Goal: Use online tool/utility

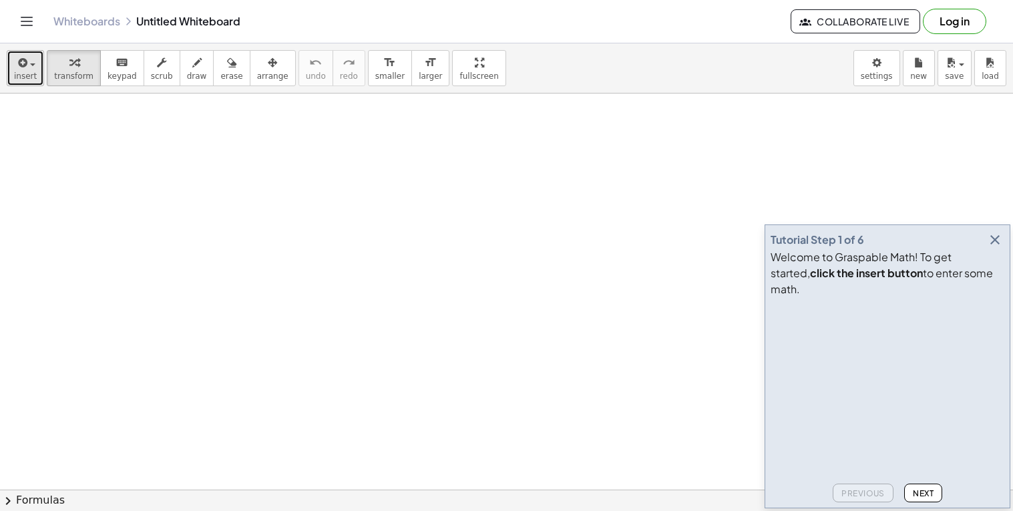
click at [27, 68] on span "button" at bounding box center [28, 63] width 3 height 9
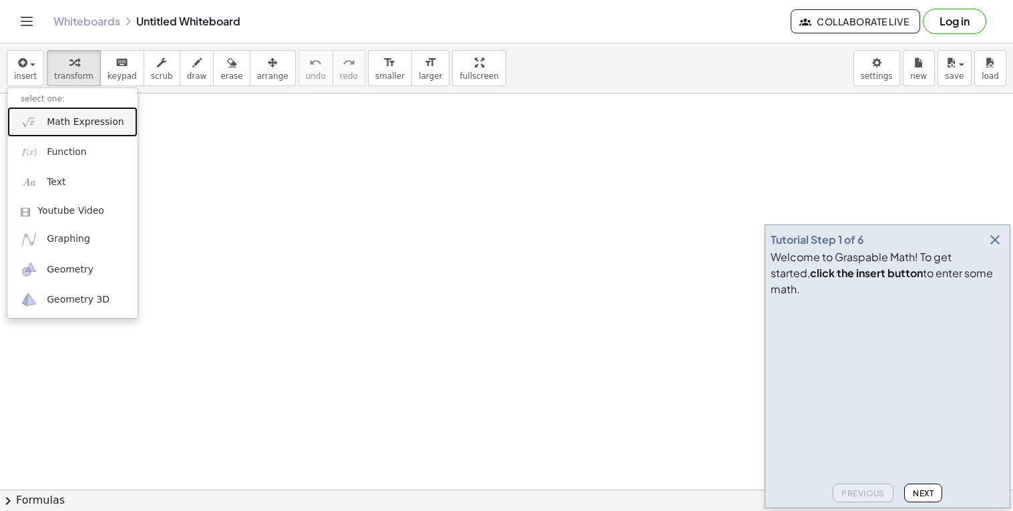
click at [68, 116] on span "Math Expression" at bounding box center [85, 122] width 77 height 13
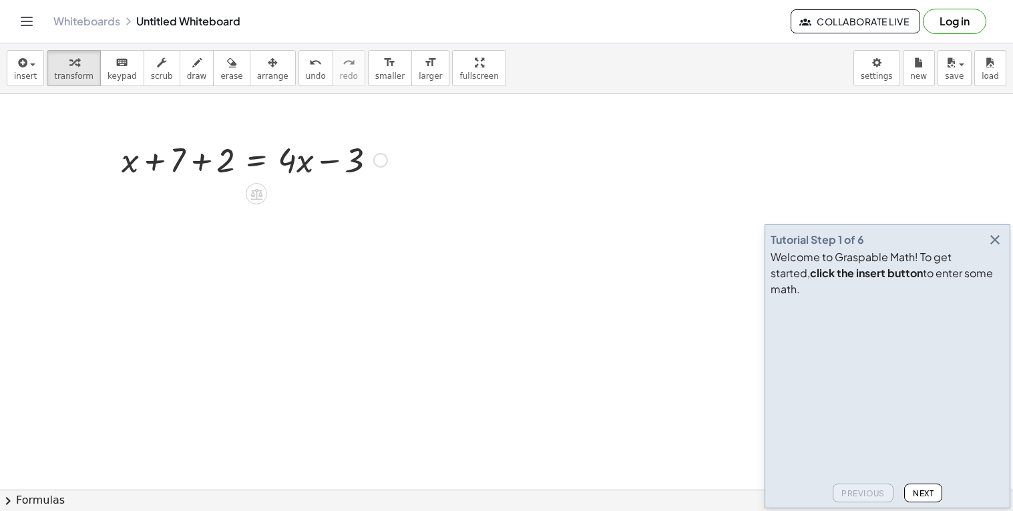
click at [200, 164] on div at bounding box center [254, 158] width 279 height 45
click at [257, 240] on icon at bounding box center [256, 239] width 14 height 14
click at [204, 236] on span "+" at bounding box center [203, 239] width 8 height 19
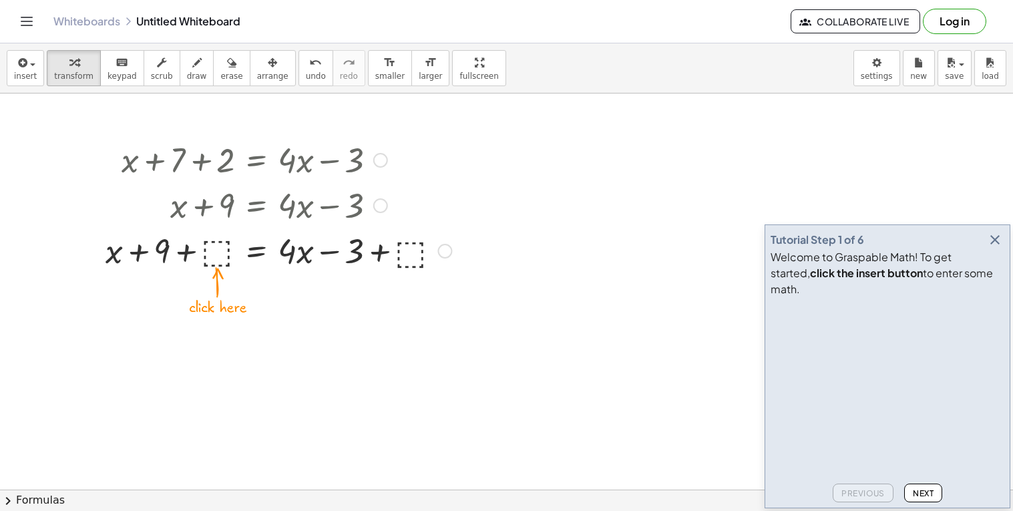
click at [214, 256] on div at bounding box center [278, 249] width 359 height 45
click at [200, 250] on div at bounding box center [278, 249] width 331 height 45
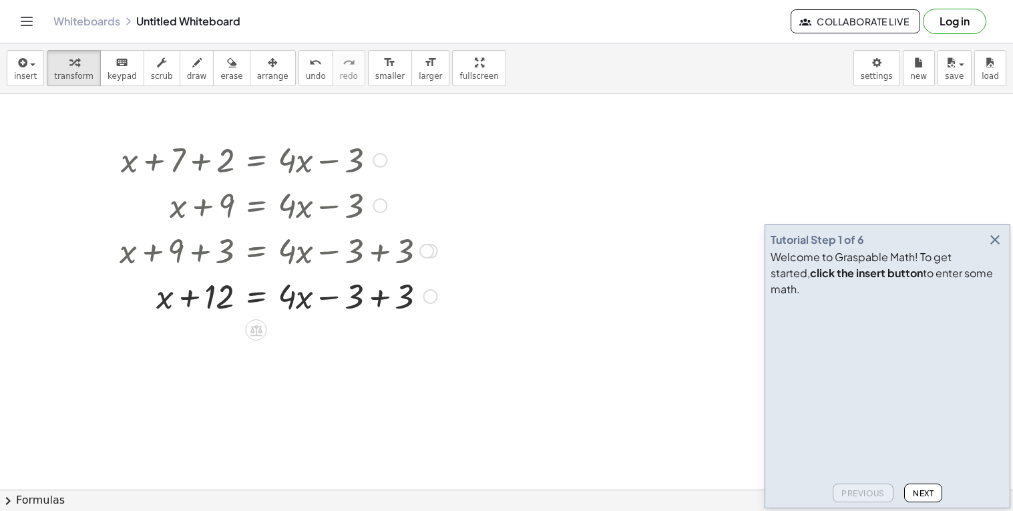
click at [379, 301] on div at bounding box center [278, 294] width 331 height 45
click at [164, 304] on div at bounding box center [278, 294] width 331 height 45
click at [254, 296] on div at bounding box center [278, 294] width 331 height 45
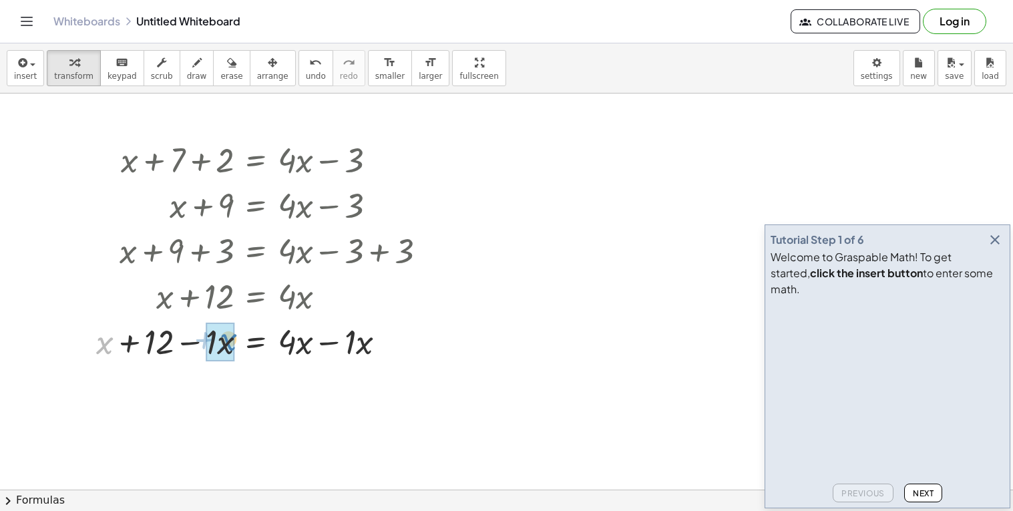
drag, startPoint x: 107, startPoint y: 347, endPoint x: 230, endPoint y: 343, distance: 123.6
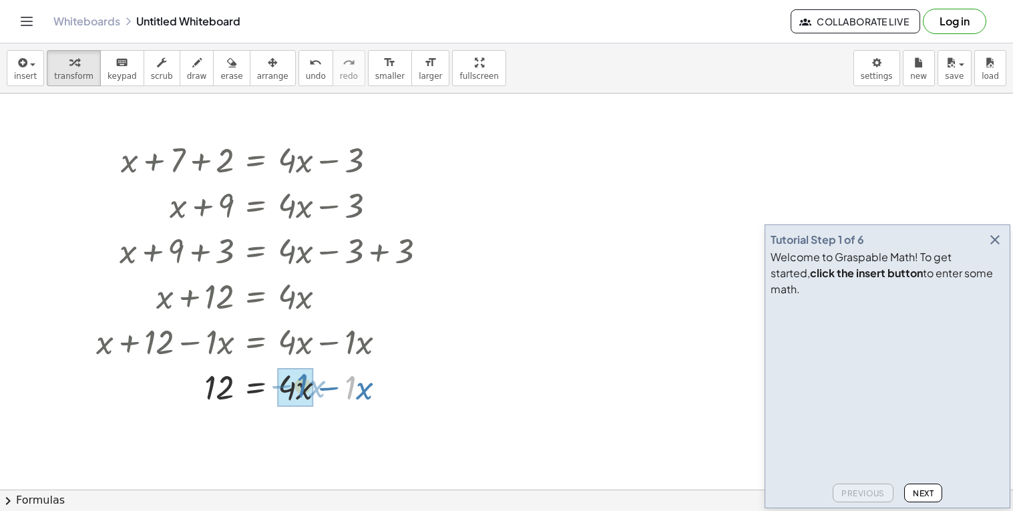
drag, startPoint x: 352, startPoint y: 394, endPoint x: 294, endPoint y: 393, distance: 58.1
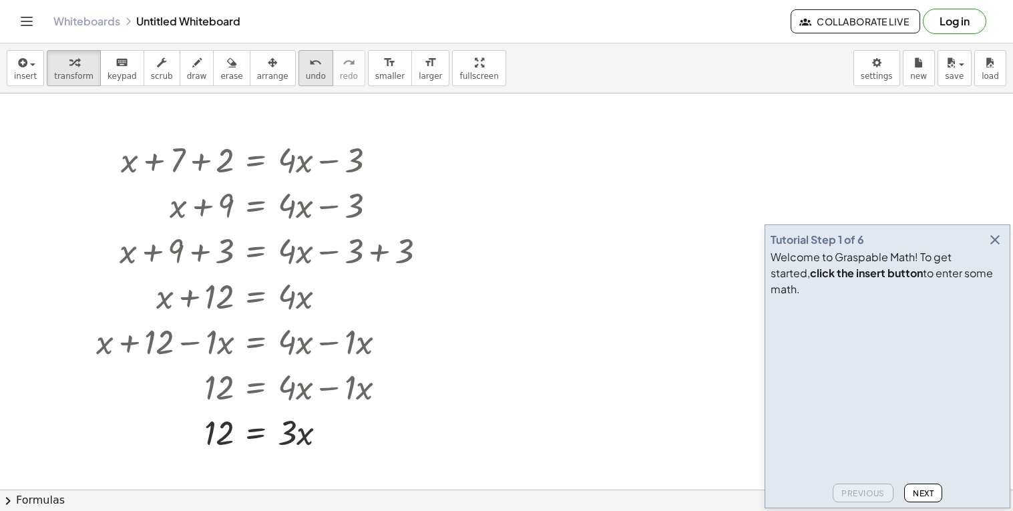
click at [309, 65] on icon "undo" at bounding box center [315, 63] width 13 height 16
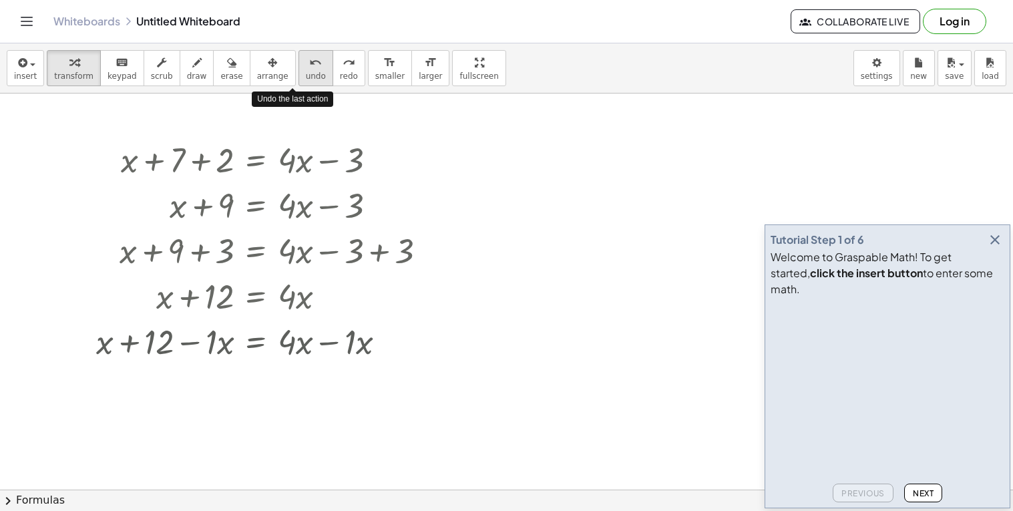
click at [309, 65] on icon "undo" at bounding box center [315, 63] width 13 height 16
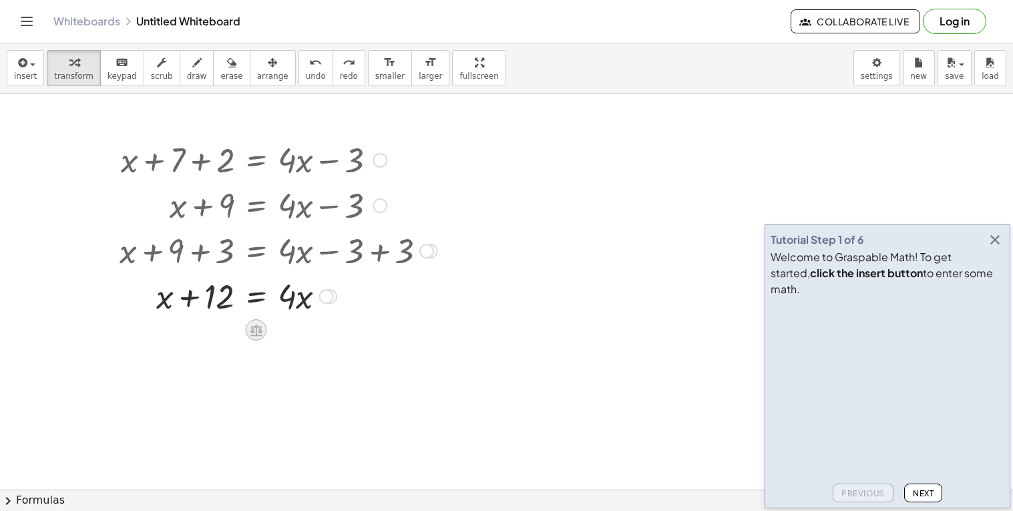
click at [256, 329] on icon at bounding box center [256, 330] width 12 height 11
click at [263, 298] on div at bounding box center [278, 294] width 331 height 45
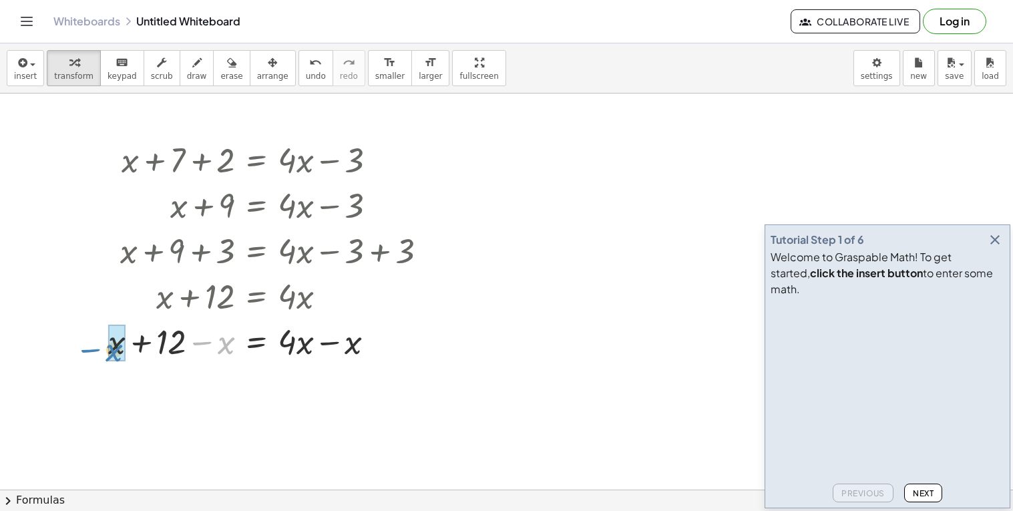
drag, startPoint x: 225, startPoint y: 355, endPoint x: 112, endPoint y: 362, distance: 113.1
click at [112, 362] on div at bounding box center [272, 340] width 343 height 45
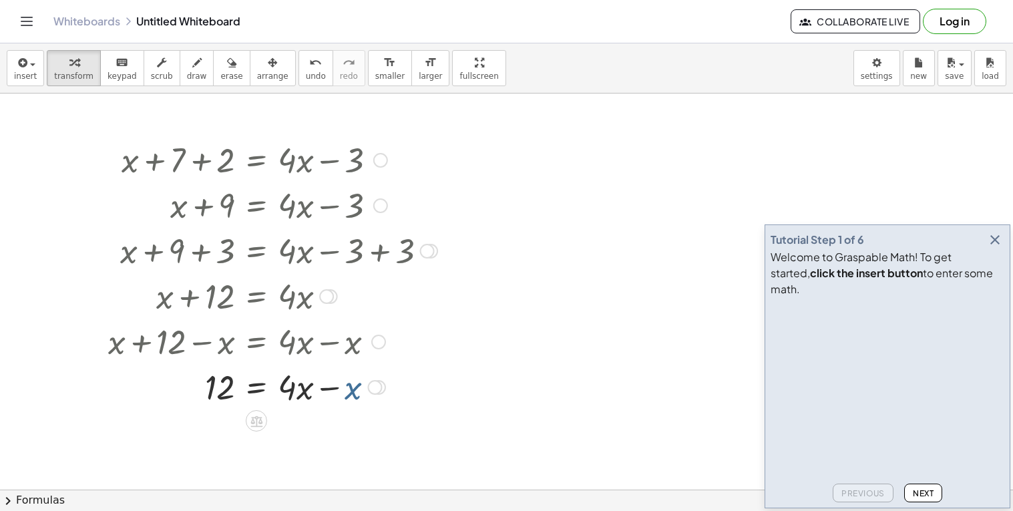
click at [343, 393] on div at bounding box center [272, 385] width 343 height 45
click at [331, 389] on div at bounding box center [272, 385] width 343 height 45
click at [257, 441] on div at bounding box center [272, 431] width 343 height 45
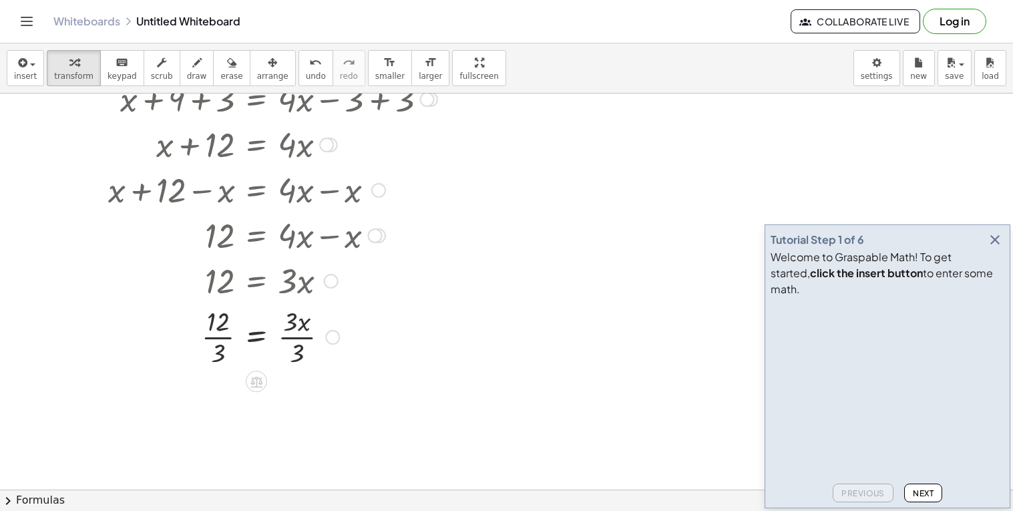
scroll to position [150, 0]
click at [306, 79] on span "undo" at bounding box center [316, 75] width 20 height 9
click at [256, 280] on div at bounding box center [273, 280] width 337 height 45
click at [291, 339] on div at bounding box center [272, 337] width 343 height 67
click at [213, 405] on div at bounding box center [272, 404] width 343 height 67
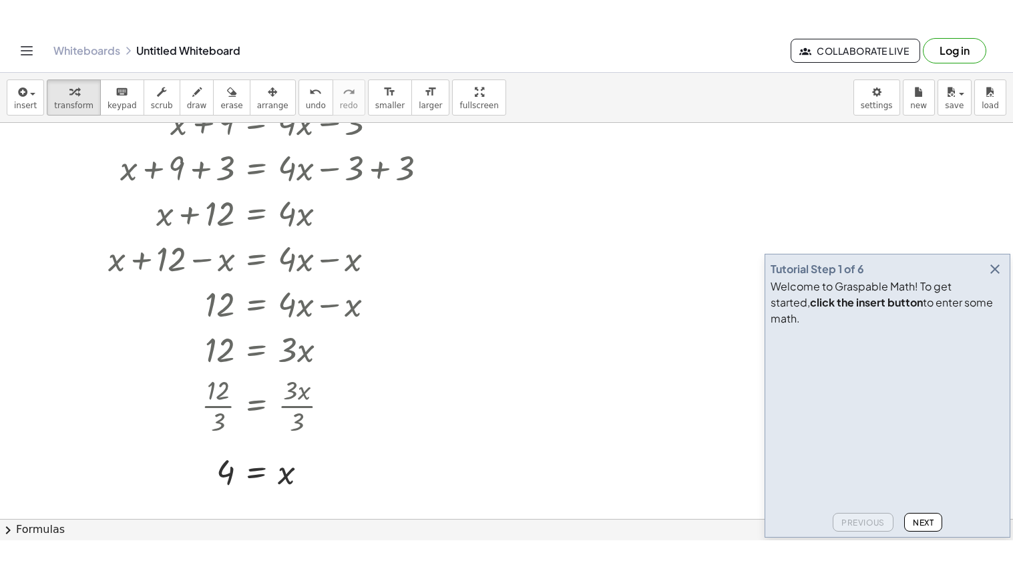
scroll to position [120, 0]
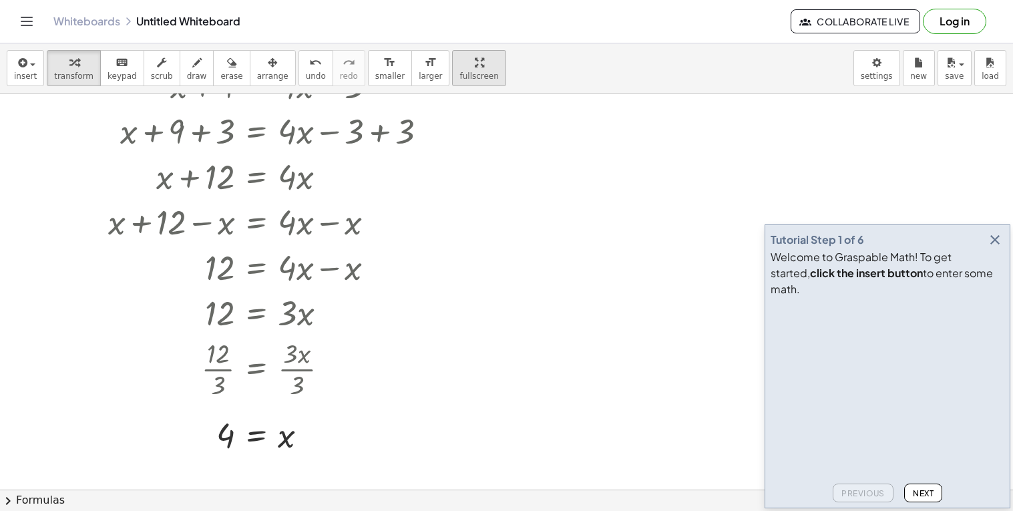
click at [475, 70] on icon "button" at bounding box center [479, 63] width 9 height 16
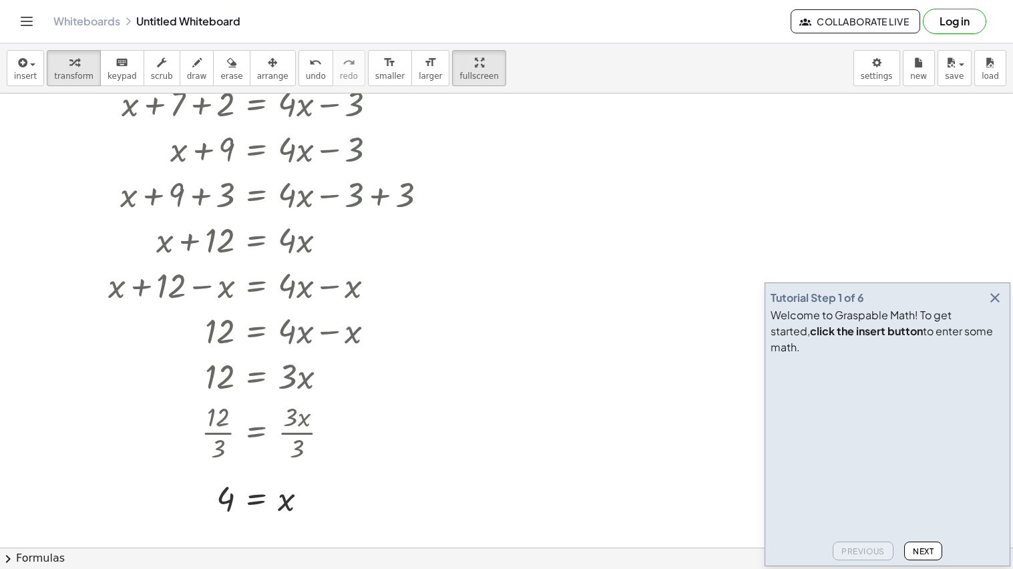
scroll to position [0, 0]
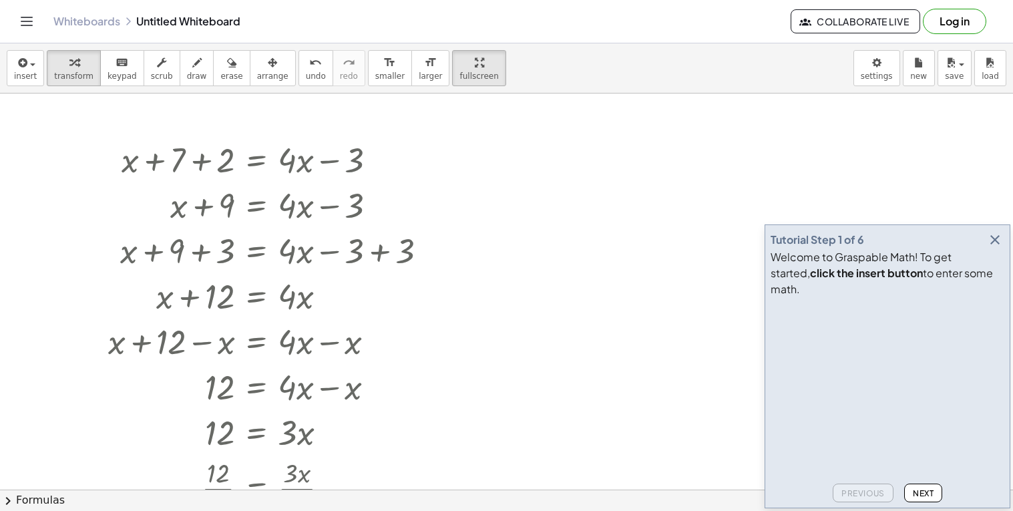
click at [998, 248] on icon "button" at bounding box center [995, 240] width 16 height 16
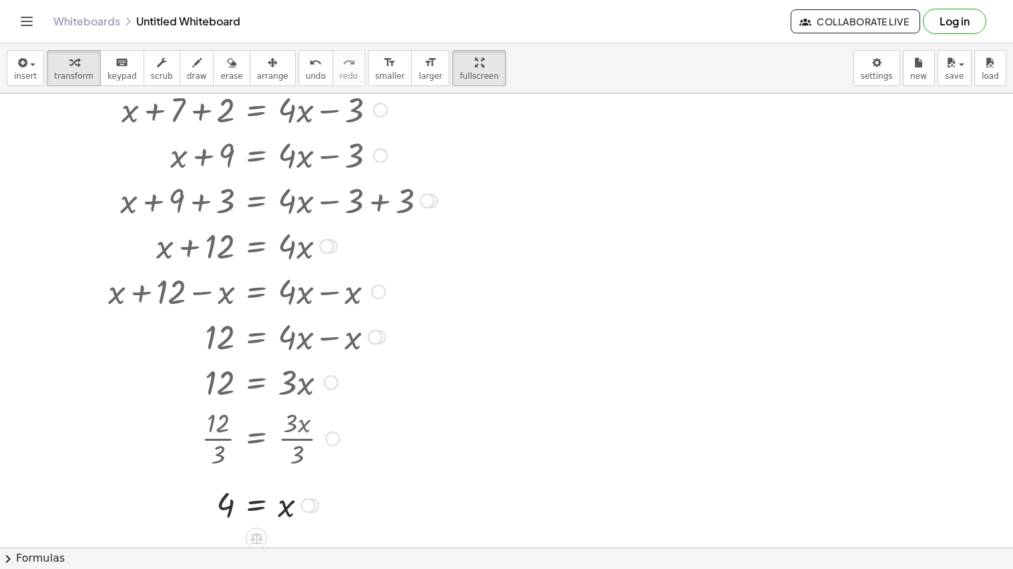
scroll to position [51, 0]
click at [948, 354] on div at bounding box center [506, 497] width 1013 height 908
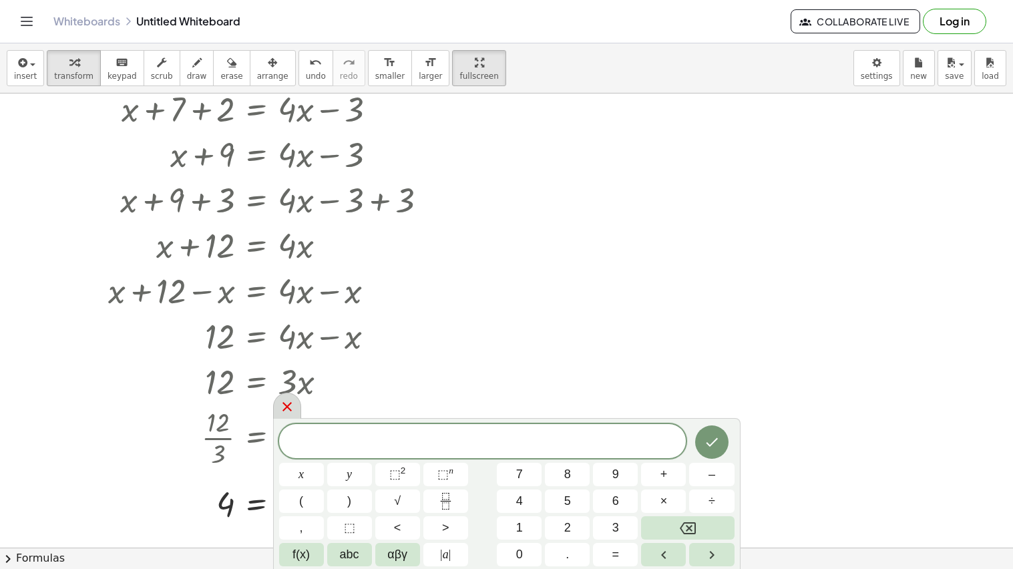
click at [291, 415] on div at bounding box center [287, 406] width 28 height 26
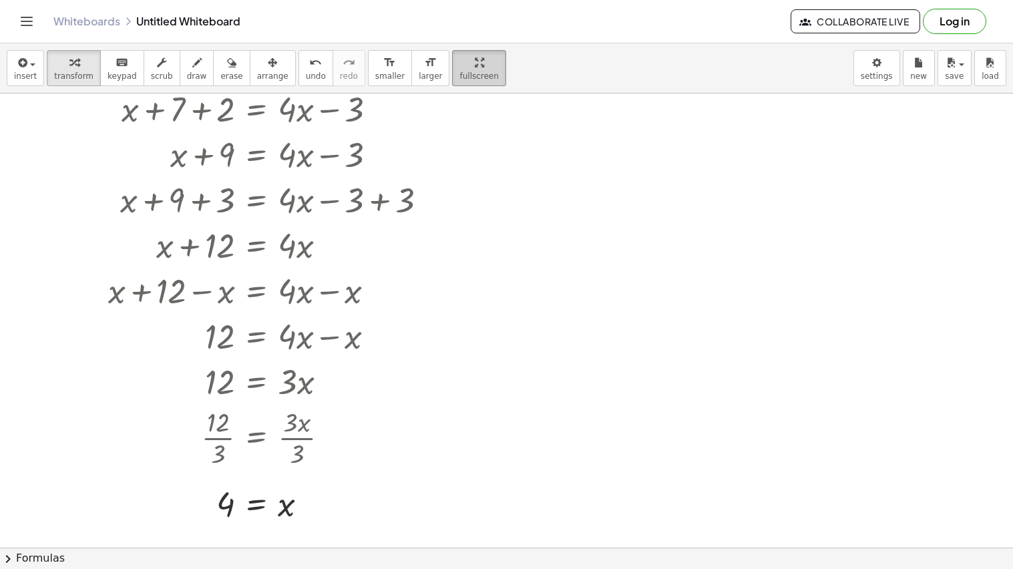
click at [459, 77] on span "fullscreen" at bounding box center [478, 75] width 39 height 9
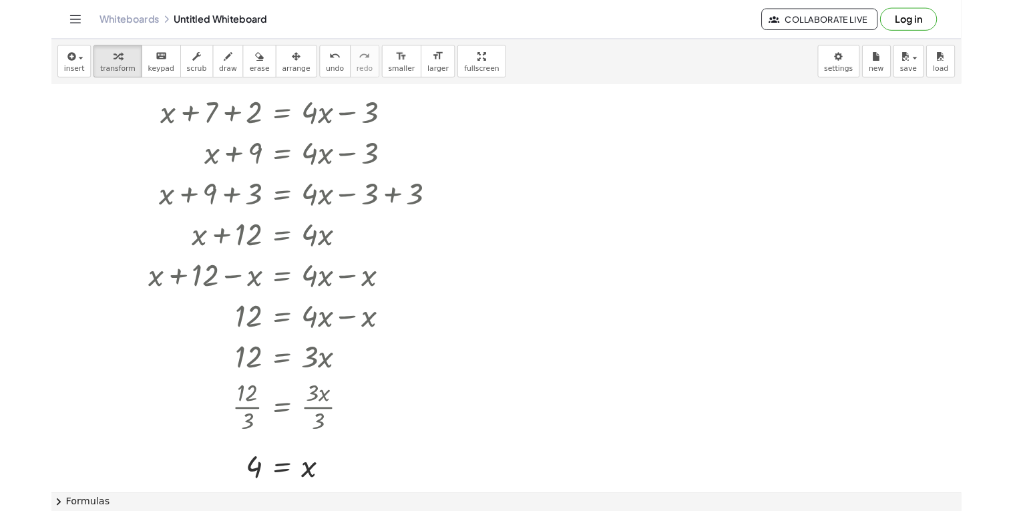
scroll to position [34, 0]
